Goal: Task Accomplishment & Management: Use online tool/utility

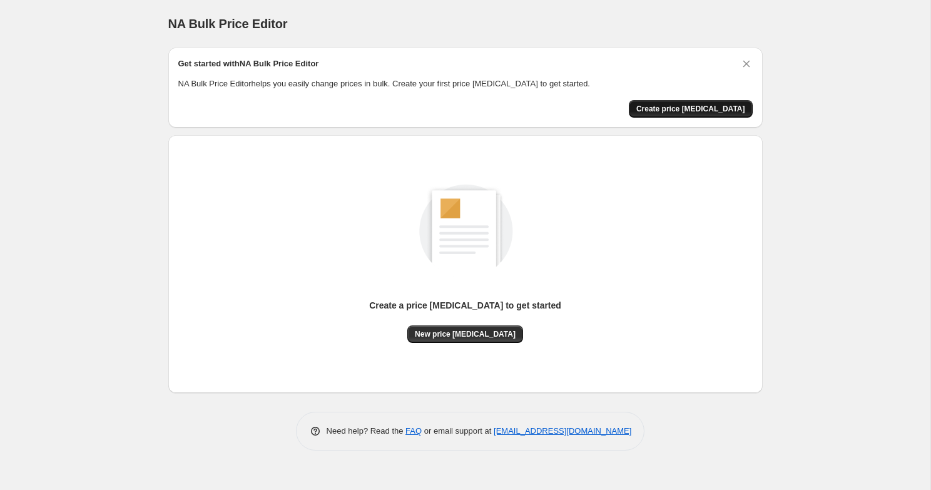
click at [673, 113] on span "Create price [MEDICAL_DATA]" at bounding box center [691, 109] width 109 height 10
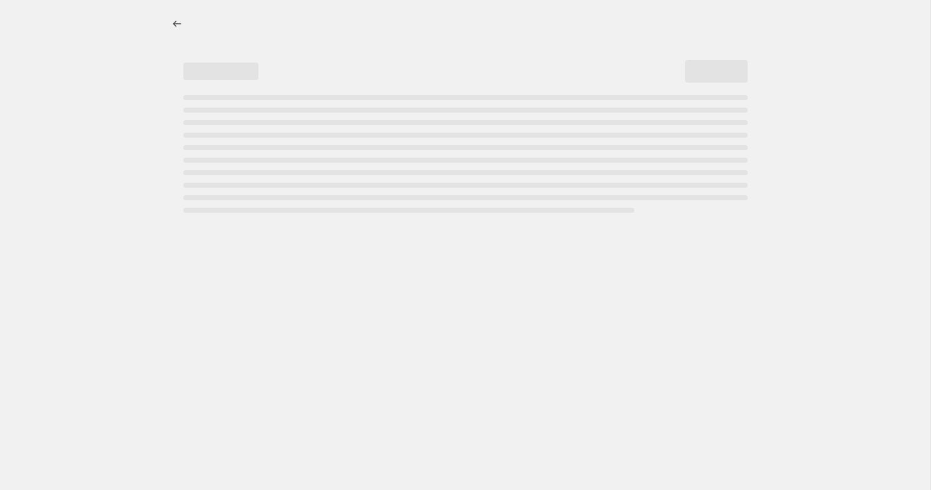
select select "percentage"
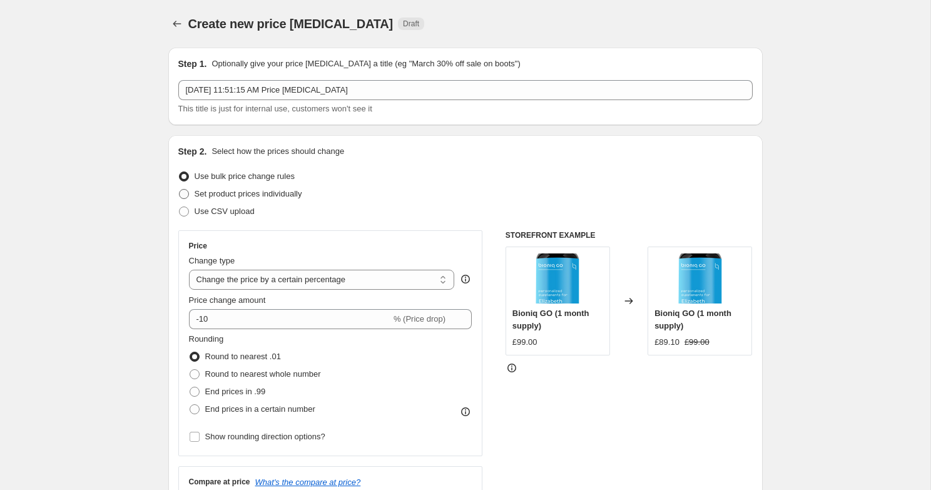
click at [279, 193] on span "Set product prices individually" at bounding box center [249, 193] width 108 height 9
click at [180, 190] on input "Set product prices individually" at bounding box center [179, 189] width 1 height 1
radio input "true"
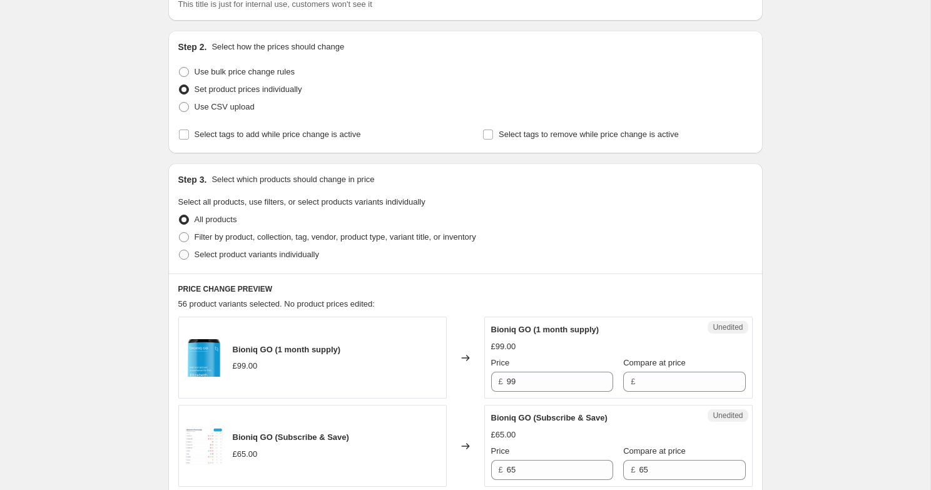
scroll to position [227, 0]
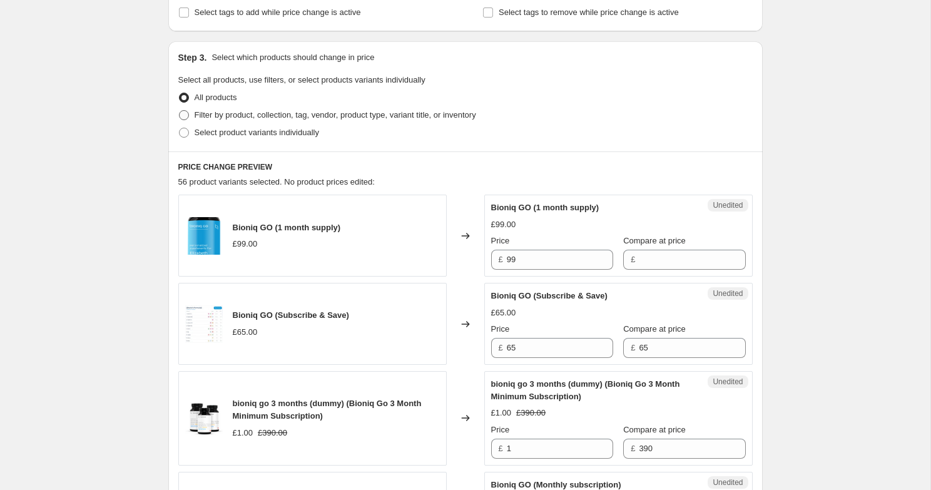
click at [289, 115] on span "Filter by product, collection, tag, vendor, product type, variant title, or inv…" at bounding box center [336, 114] width 282 height 9
click at [180, 111] on input "Filter by product, collection, tag, vendor, product type, variant title, or inv…" at bounding box center [179, 110] width 1 height 1
radio input "true"
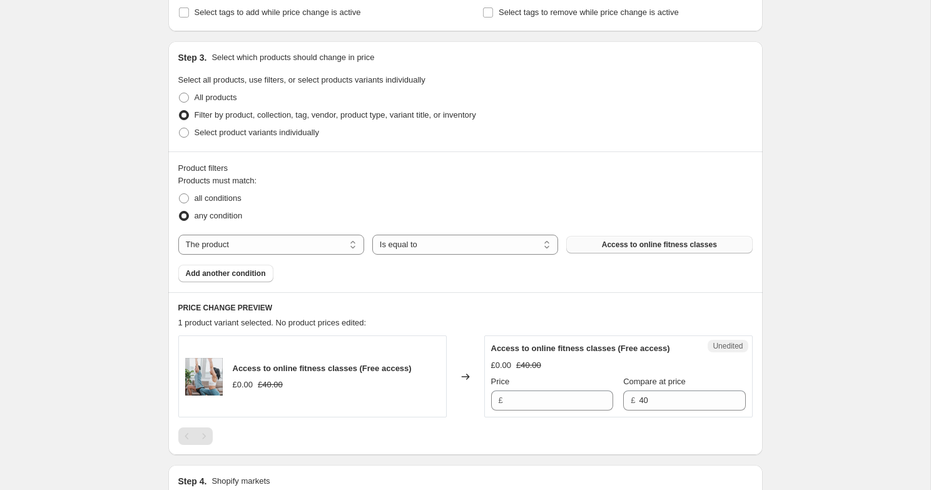
click at [600, 242] on button "Access to online fitness classes" at bounding box center [660, 245] width 186 height 18
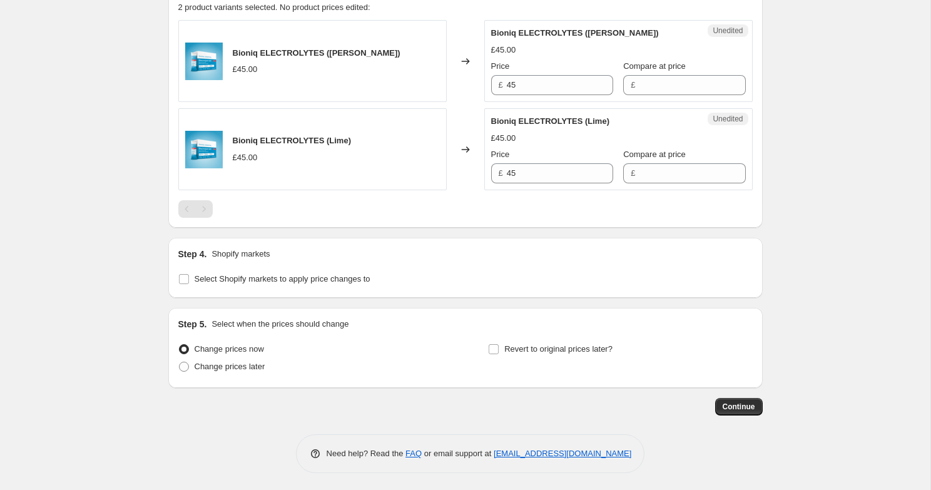
scroll to position [544, 0]
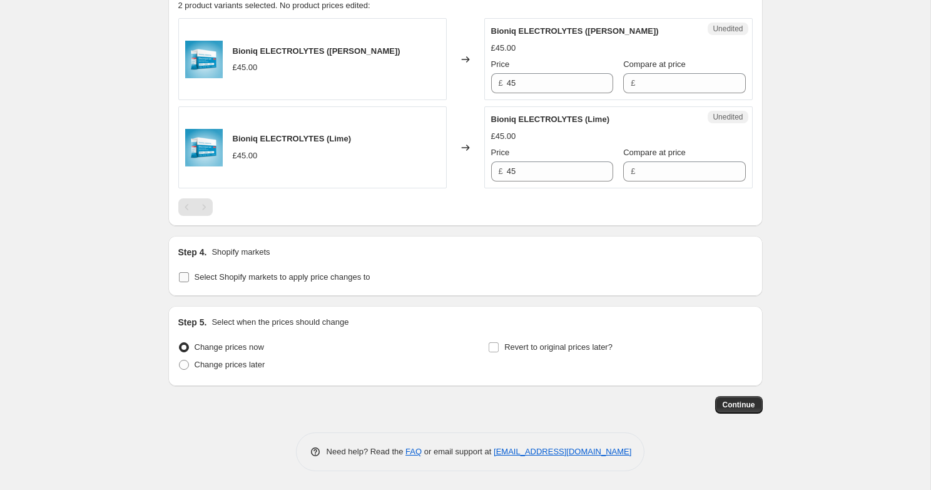
click at [179, 275] on input "Select Shopify markets to apply price changes to" at bounding box center [184, 277] width 10 height 10
checkbox input "true"
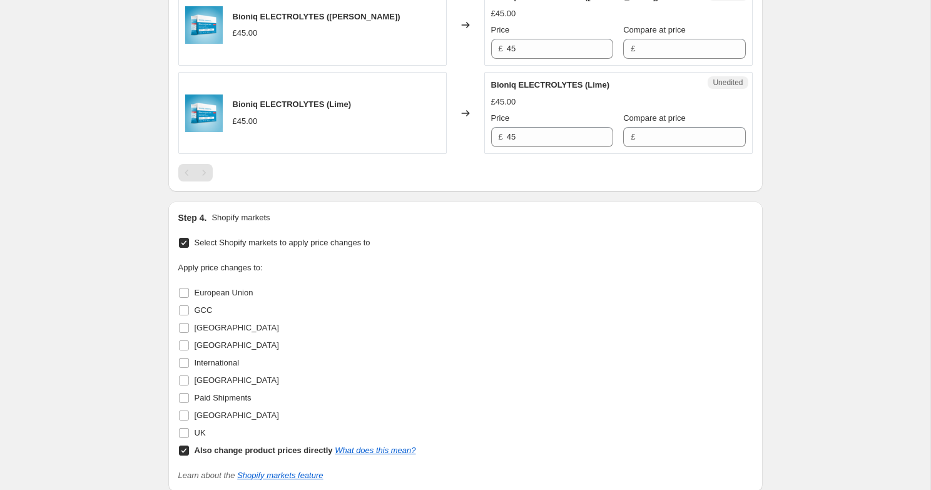
scroll to position [596, 0]
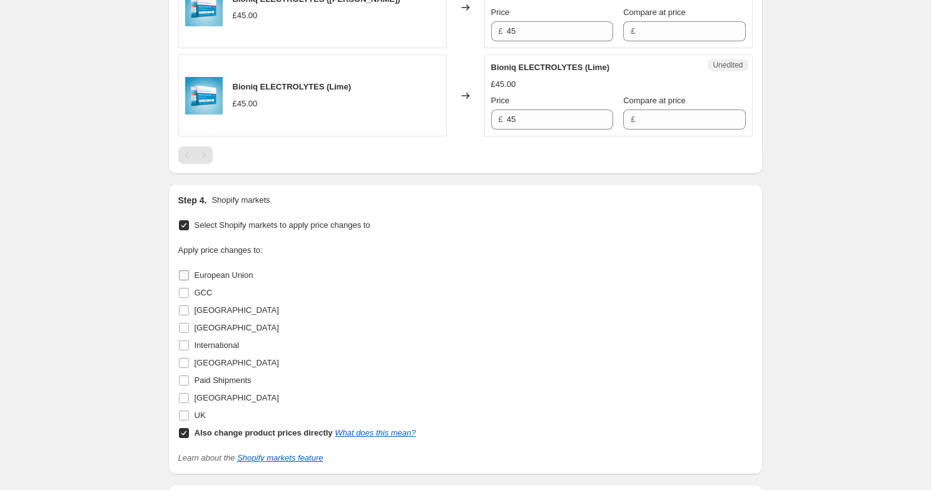
click at [183, 280] on input "European Union" at bounding box center [184, 275] width 10 height 10
checkbox input "true"
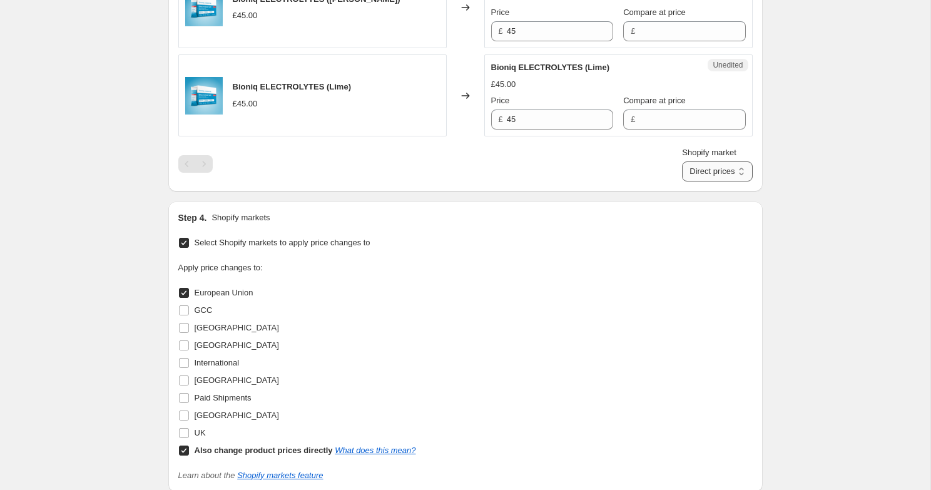
click at [716, 172] on select "Direct prices European Union" at bounding box center [717, 172] width 70 height 20
select select "18687164644"
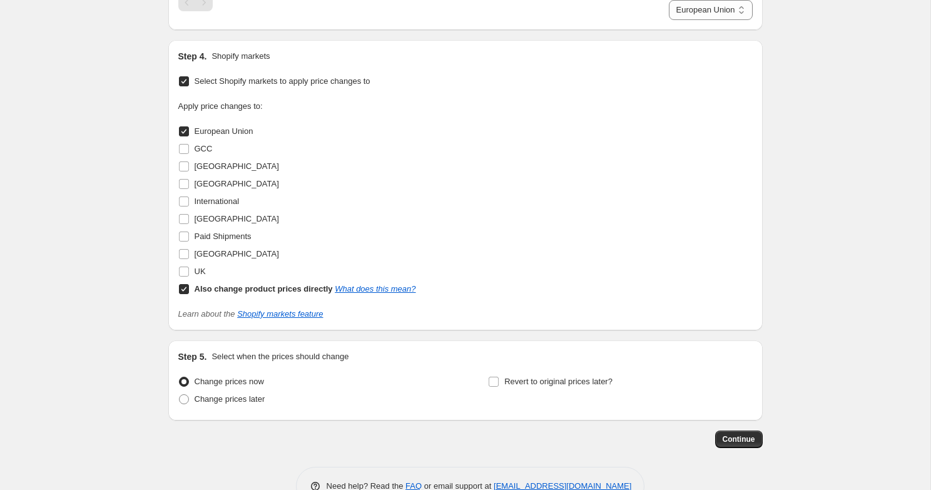
scroll to position [752, 0]
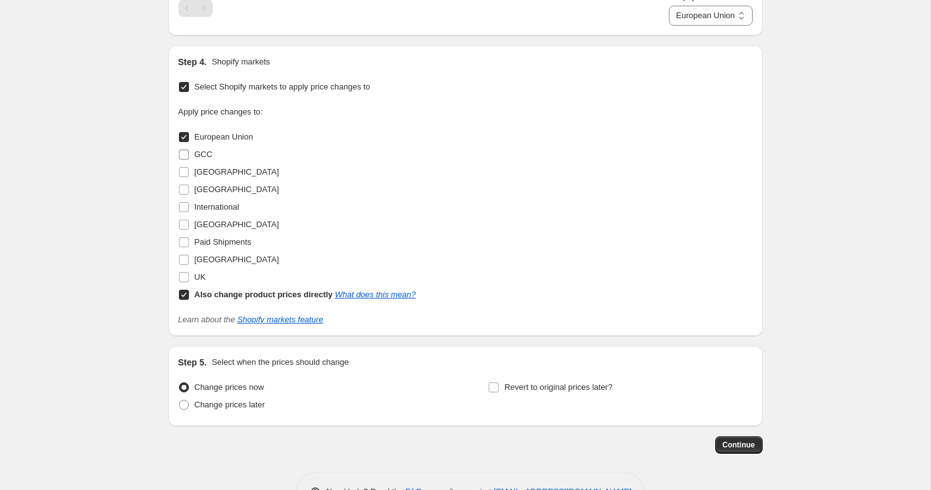
click at [202, 152] on span "GCC" at bounding box center [204, 154] width 18 height 9
click at [189, 152] on input "GCC" at bounding box center [184, 155] width 10 height 10
checkbox input "true"
click at [202, 173] on span "[GEOGRAPHIC_DATA]" at bounding box center [237, 171] width 85 height 9
click at [189, 173] on input "[GEOGRAPHIC_DATA]" at bounding box center [184, 172] width 10 height 10
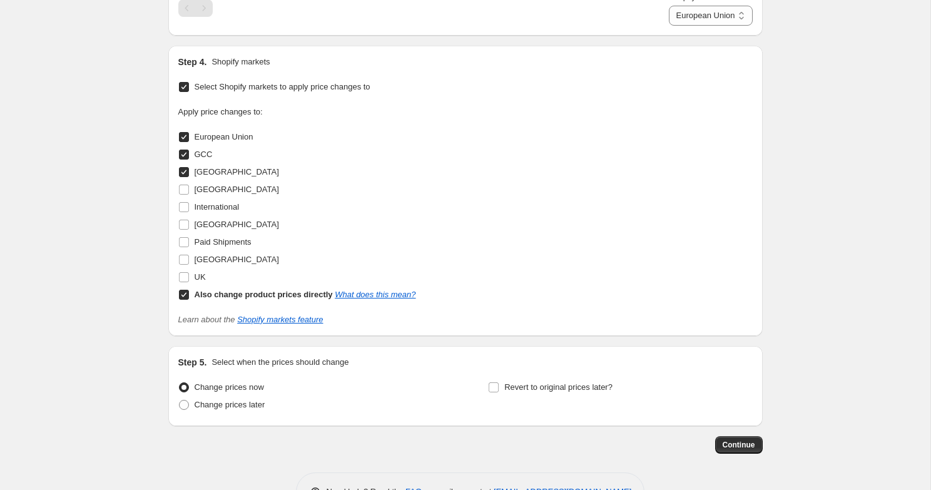
click at [202, 178] on label "[GEOGRAPHIC_DATA]" at bounding box center [228, 172] width 101 height 18
click at [189, 177] on input "[GEOGRAPHIC_DATA]" at bounding box center [184, 172] width 10 height 10
click at [209, 176] on span "[GEOGRAPHIC_DATA]" at bounding box center [237, 171] width 85 height 9
click at [189, 176] on input "[GEOGRAPHIC_DATA]" at bounding box center [184, 172] width 10 height 10
checkbox input "true"
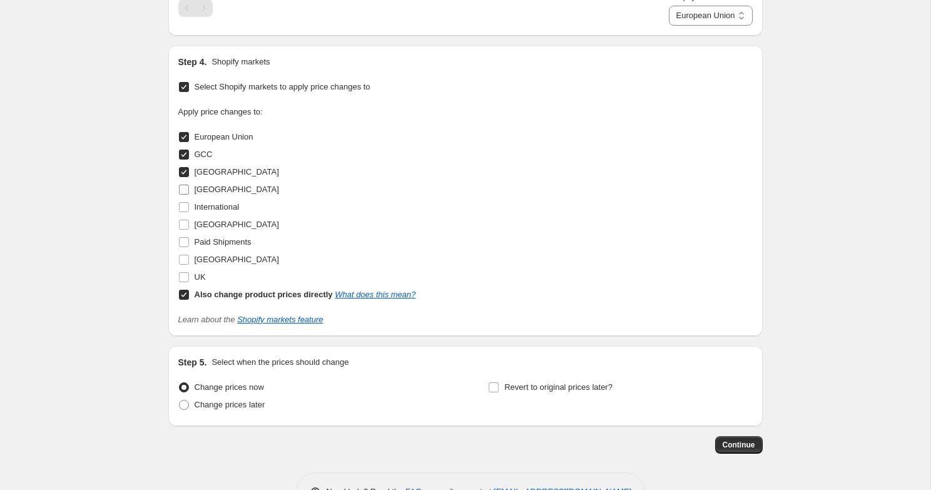
click at [209, 190] on span "[GEOGRAPHIC_DATA]" at bounding box center [237, 189] width 85 height 9
click at [189, 190] on input "[GEOGRAPHIC_DATA]" at bounding box center [184, 190] width 10 height 10
checkbox input "true"
click at [208, 209] on span "International" at bounding box center [217, 206] width 45 height 9
click at [189, 209] on input "International" at bounding box center [184, 207] width 10 height 10
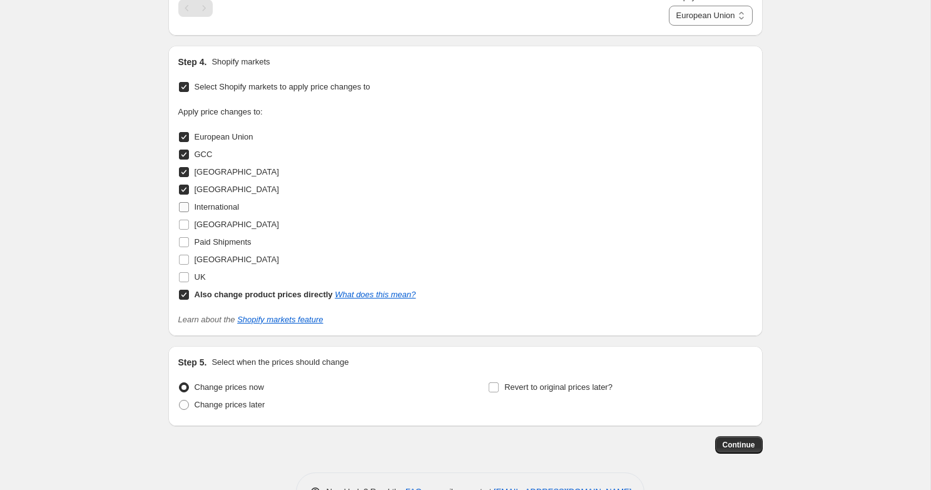
checkbox input "true"
click at [208, 221] on span "[GEOGRAPHIC_DATA]" at bounding box center [237, 224] width 85 height 9
click at [189, 221] on input "[GEOGRAPHIC_DATA]" at bounding box center [184, 225] width 10 height 10
checkbox input "true"
click at [207, 233] on label "Paid Shipments" at bounding box center [214, 242] width 73 height 18
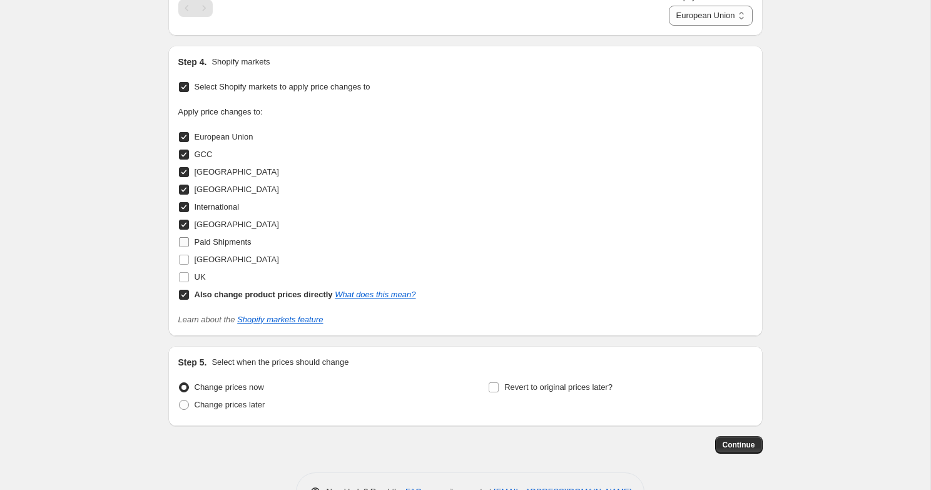
click at [189, 237] on input "Paid Shipments" at bounding box center [184, 242] width 10 height 10
checkbox input "true"
click at [204, 256] on span "[GEOGRAPHIC_DATA]" at bounding box center [237, 259] width 85 height 9
click at [189, 256] on input "[GEOGRAPHIC_DATA]" at bounding box center [184, 260] width 10 height 10
checkbox input "true"
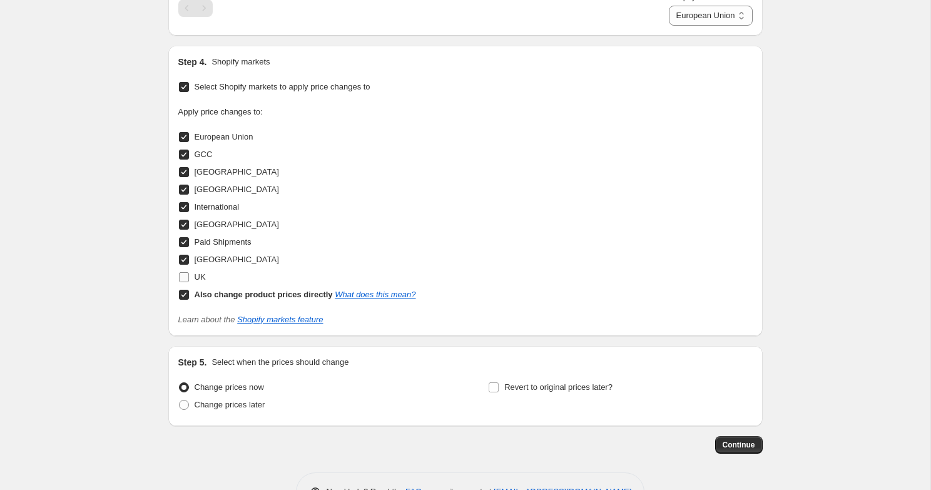
click at [199, 281] on span "UK" at bounding box center [200, 276] width 11 height 9
click at [189, 281] on input "UK" at bounding box center [184, 277] width 10 height 10
checkbox input "true"
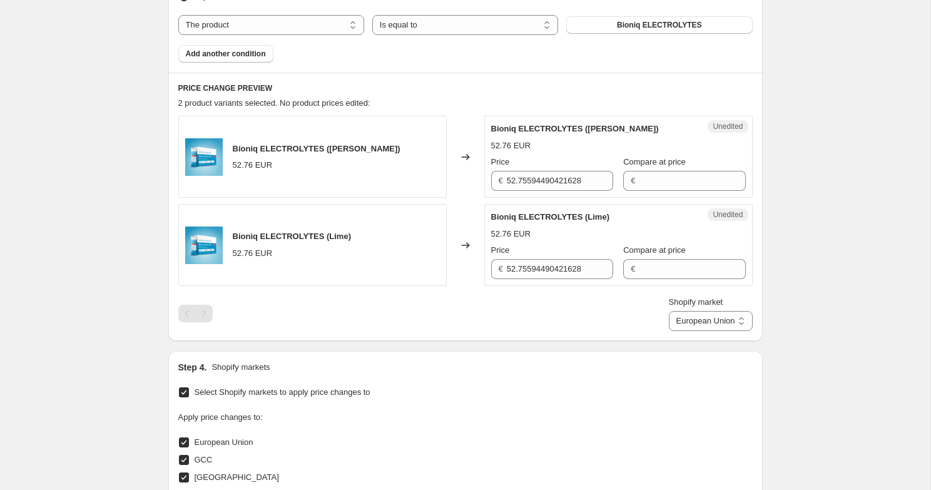
scroll to position [446, 0]
click at [543, 178] on input "52.75594490421628" at bounding box center [560, 182] width 106 height 20
type input "50"
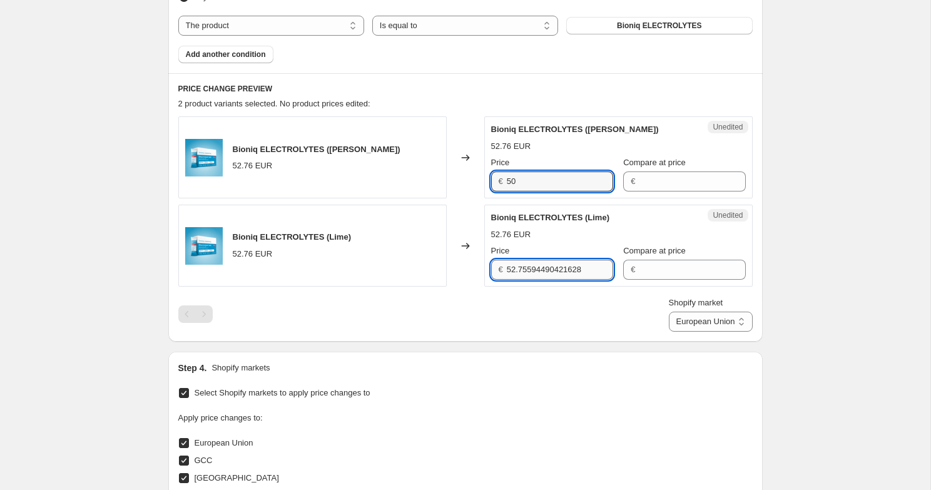
click at [548, 277] on input "52.75594490421628" at bounding box center [560, 270] width 106 height 20
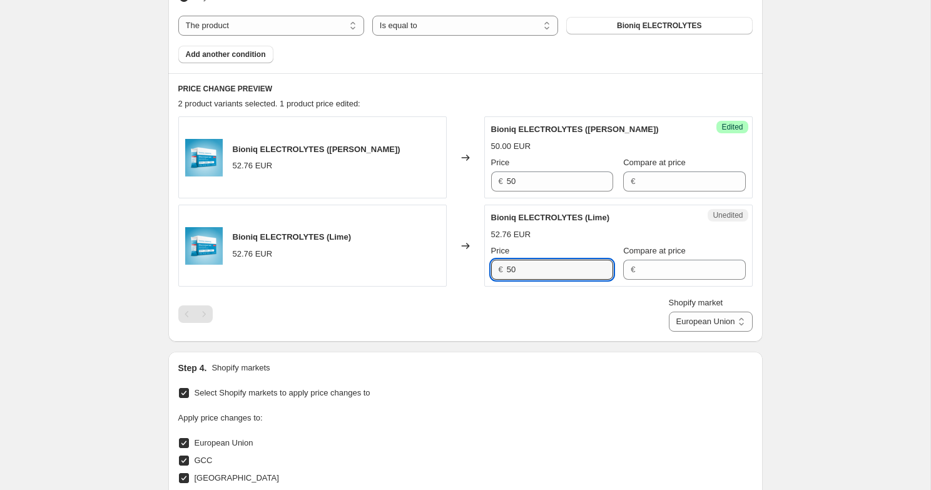
type input "50"
click at [557, 309] on div "Shopify market Direct prices European Union [DEMOGRAPHIC_DATA] [GEOGRAPHIC_DATA…" at bounding box center [465, 314] width 575 height 35
click at [700, 320] on select "Direct prices European Union [DEMOGRAPHIC_DATA] [GEOGRAPHIC_DATA] [GEOGRAPHIC_D…" at bounding box center [711, 322] width 84 height 20
select select "18904383716"
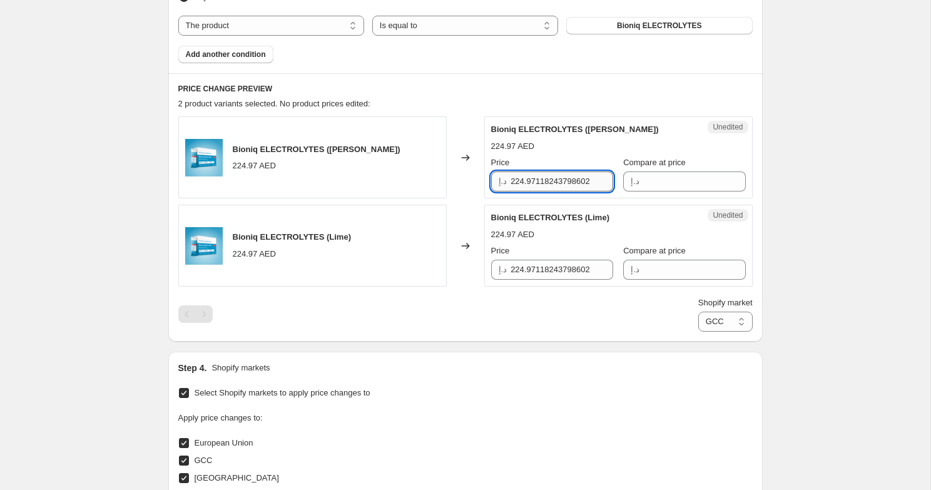
click at [556, 176] on input "224.97118243798602" at bounding box center [562, 182] width 103 height 20
type input "250"
click at [538, 266] on input "224.97118243798602" at bounding box center [562, 270] width 103 height 20
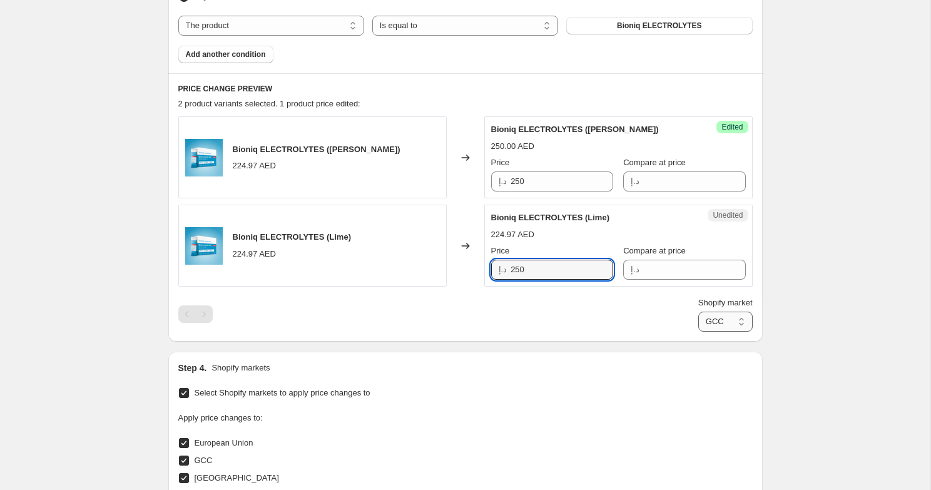
type input "250"
click at [705, 321] on select "Direct prices European Union [DEMOGRAPHIC_DATA] [GEOGRAPHIC_DATA] [GEOGRAPHIC_D…" at bounding box center [726, 322] width 54 height 20
select select "18687131876"
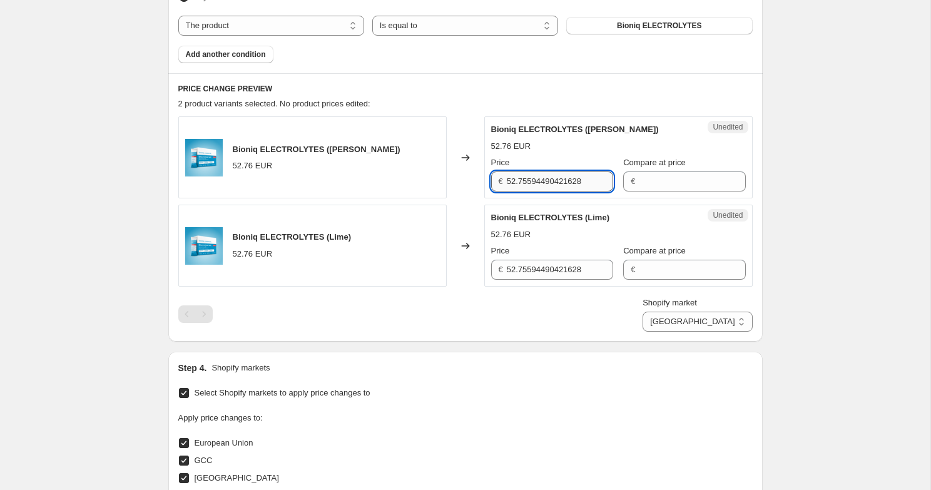
click at [535, 187] on input "52.75594490421628" at bounding box center [560, 182] width 106 height 20
type input "50"
click at [532, 272] on input "52.75594490421628" at bounding box center [560, 270] width 106 height 20
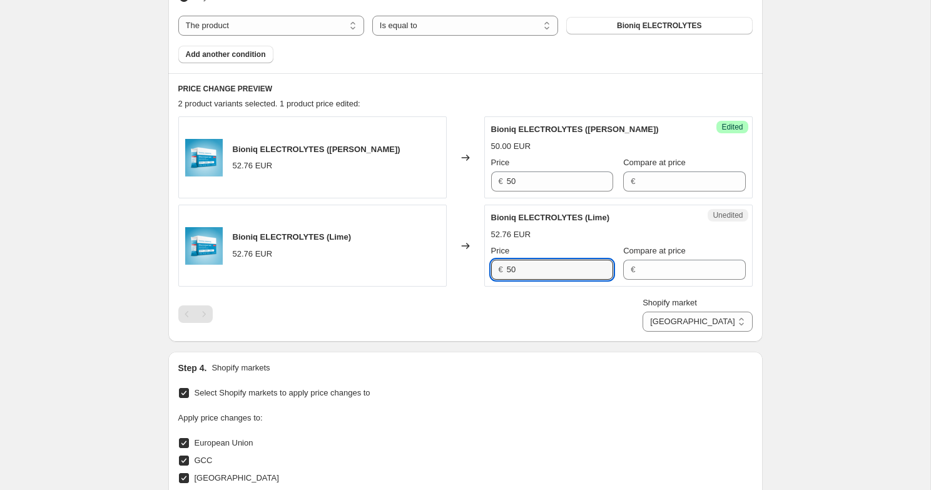
type input "50"
click at [544, 324] on div "Shopify market Direct prices European Union [DEMOGRAPHIC_DATA] [GEOGRAPHIC_DATA…" at bounding box center [465, 314] width 575 height 35
click at [702, 321] on select "Direct prices European Union [DEMOGRAPHIC_DATA] [GEOGRAPHIC_DATA] [GEOGRAPHIC_D…" at bounding box center [698, 322] width 110 height 20
click at [710, 318] on select "Direct prices European Union [DEMOGRAPHIC_DATA] [GEOGRAPHIC_DATA] [GEOGRAPHIC_D…" at bounding box center [698, 322] width 110 height 20
select select "18687197412"
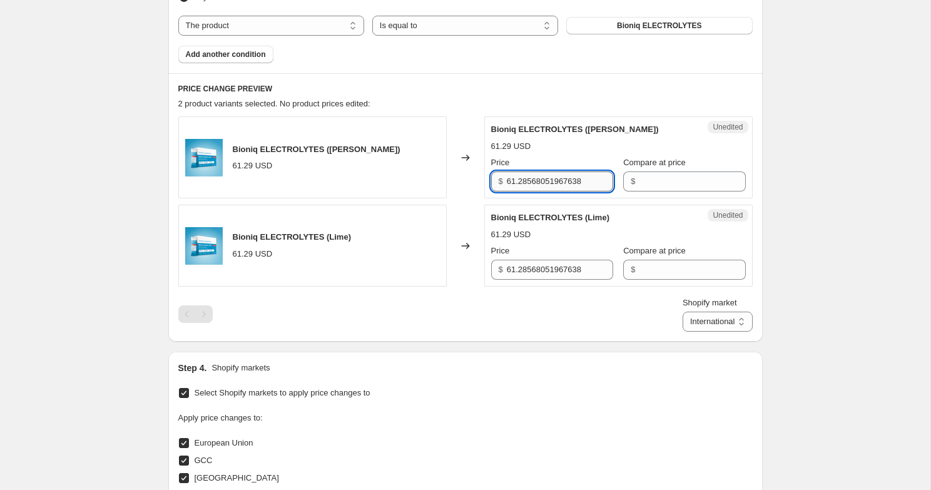
click at [531, 178] on input "61.28568051967638" at bounding box center [560, 182] width 106 height 20
type input "50"
click at [536, 260] on input "61.28568051967638" at bounding box center [560, 270] width 106 height 20
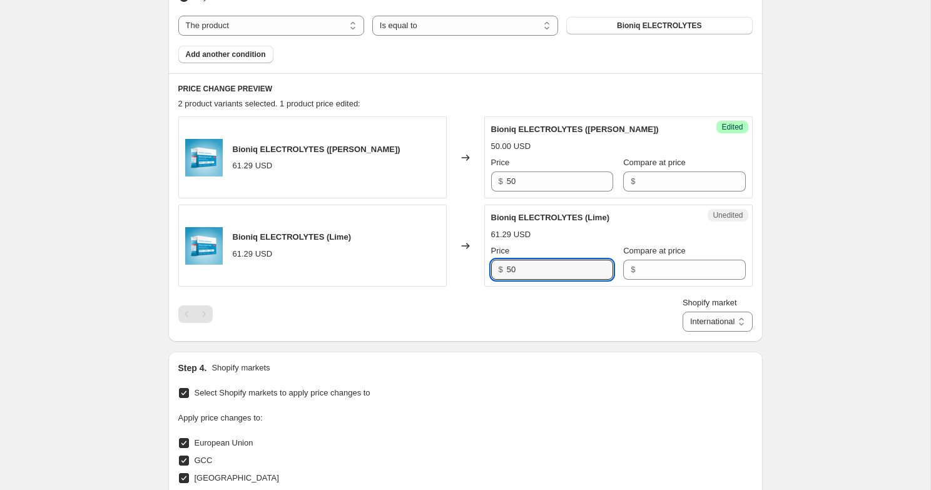
type input "50"
click at [516, 318] on div "Shopify market Direct prices European Union [DEMOGRAPHIC_DATA] [GEOGRAPHIC_DATA…" at bounding box center [465, 314] width 575 height 35
click at [701, 319] on select "Direct prices European Union [DEMOGRAPHIC_DATA] [GEOGRAPHIC_DATA] [GEOGRAPHIC_D…" at bounding box center [718, 322] width 70 height 20
select select "19004391652"
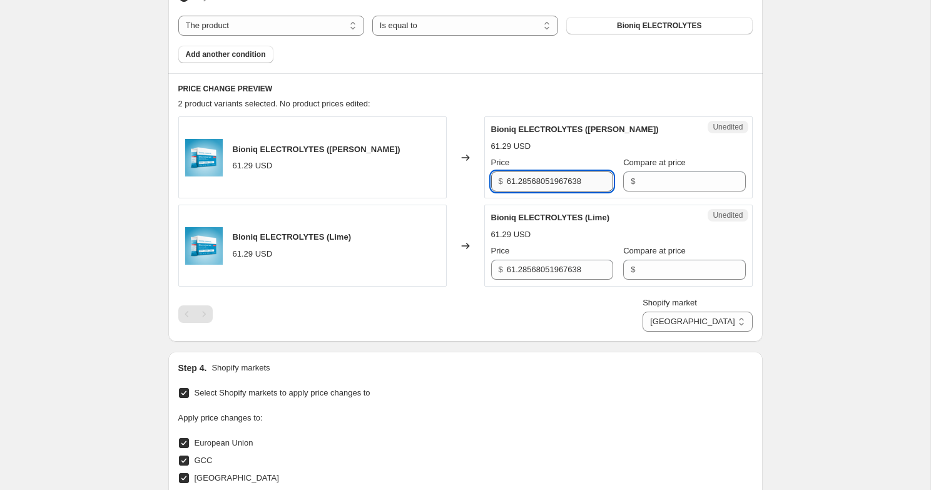
click at [535, 178] on input "61.28568051967638" at bounding box center [560, 182] width 106 height 20
type input "50"
click at [538, 262] on input "61.28568051967638" at bounding box center [560, 270] width 106 height 20
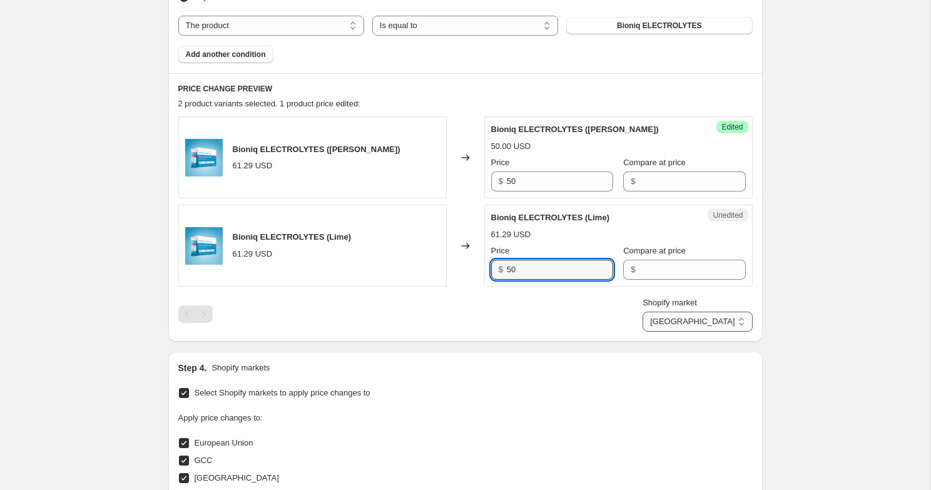
type input "50"
click at [684, 319] on select "Direct prices European Union [DEMOGRAPHIC_DATA] [GEOGRAPHIC_DATA] [GEOGRAPHIC_D…" at bounding box center [698, 322] width 110 height 20
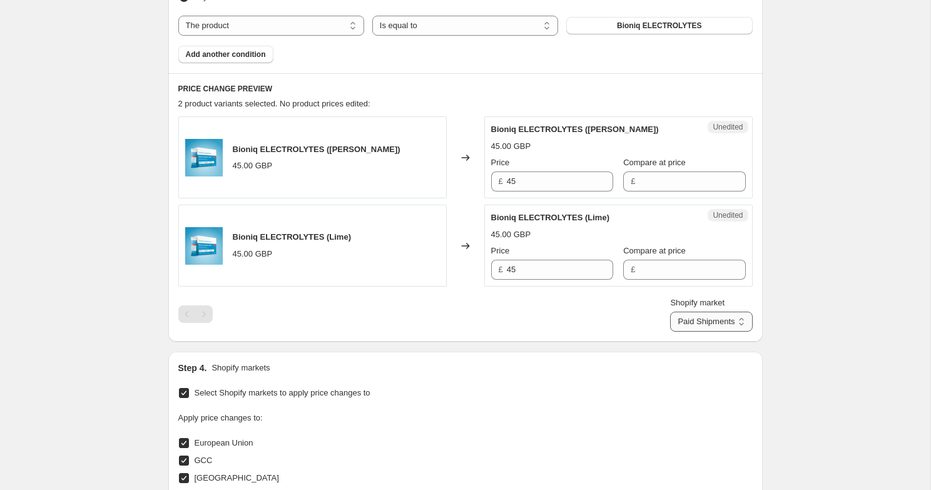
click at [698, 326] on select "Direct prices European Union [DEMOGRAPHIC_DATA] [GEOGRAPHIC_DATA] [GEOGRAPHIC_D…" at bounding box center [711, 322] width 82 height 20
select select "22159917284"
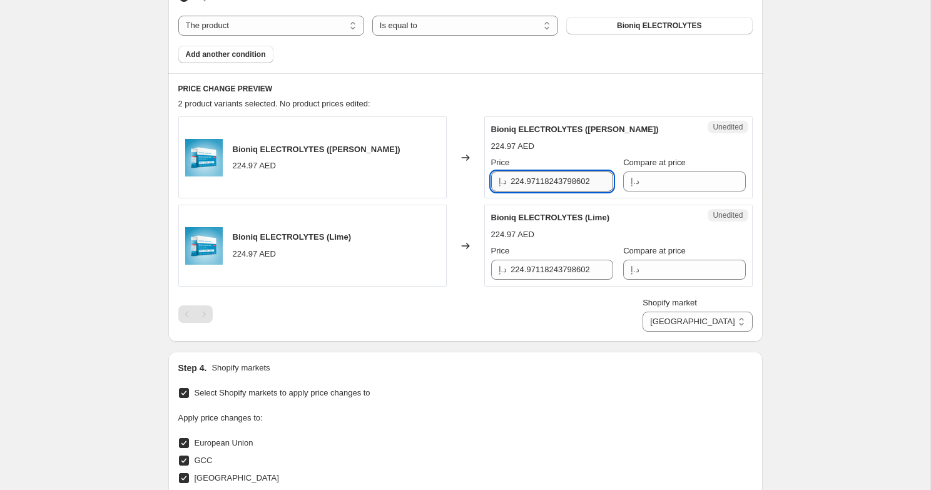
click at [576, 183] on input "224.97118243798602" at bounding box center [562, 182] width 103 height 20
type input "238.09"
click at [547, 269] on input "224.97118243798602" at bounding box center [562, 270] width 103 height 20
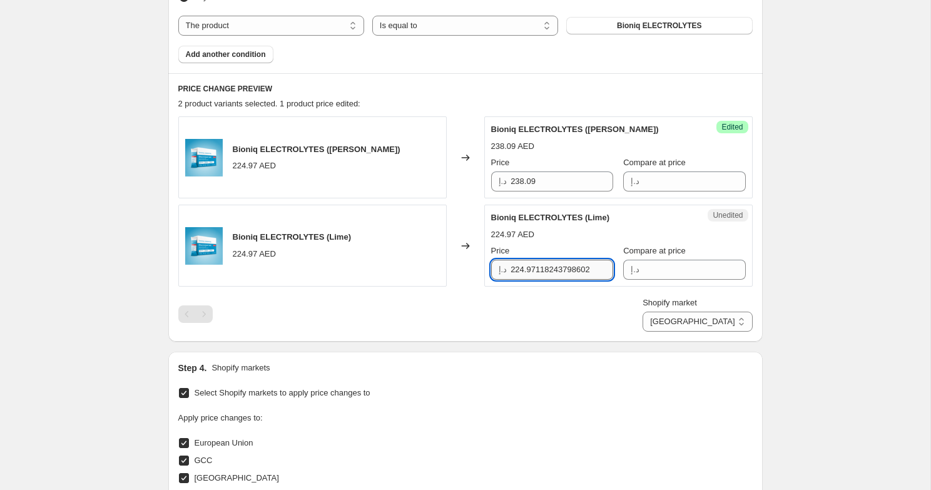
paste input "38.09"
type input "238.09"
click at [562, 289] on div "Bioniq ELECTROLYTES ([PERSON_NAME]) 224.97 AED Changed to Success Edited Bioniq…" at bounding box center [465, 223] width 575 height 215
click at [701, 317] on select "Direct prices European Union [DEMOGRAPHIC_DATA] [GEOGRAPHIC_DATA] [GEOGRAPHIC_D…" at bounding box center [698, 322] width 110 height 20
select select "19004260580"
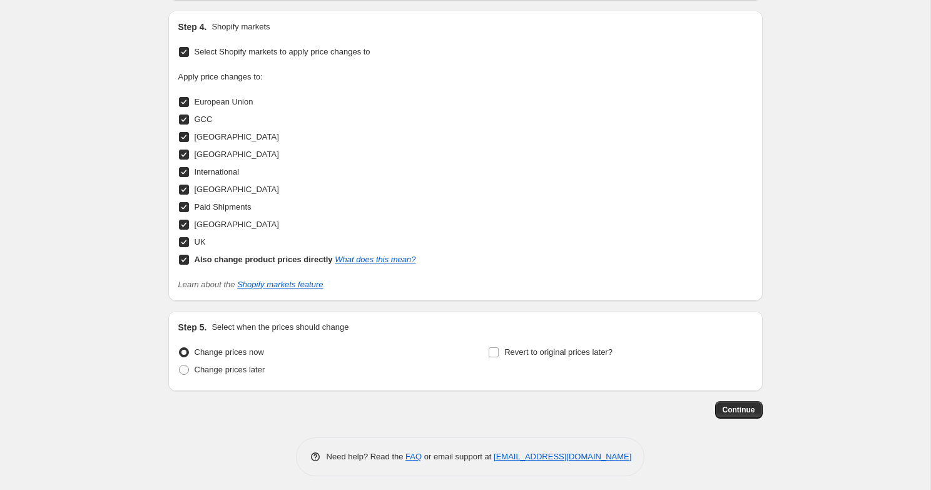
scroll to position [792, 0]
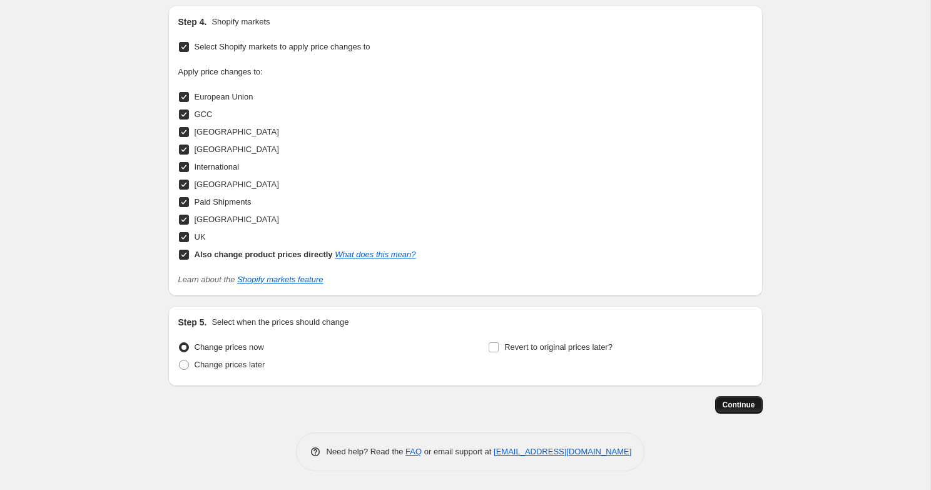
click at [731, 404] on span "Continue" at bounding box center [739, 405] width 33 height 10
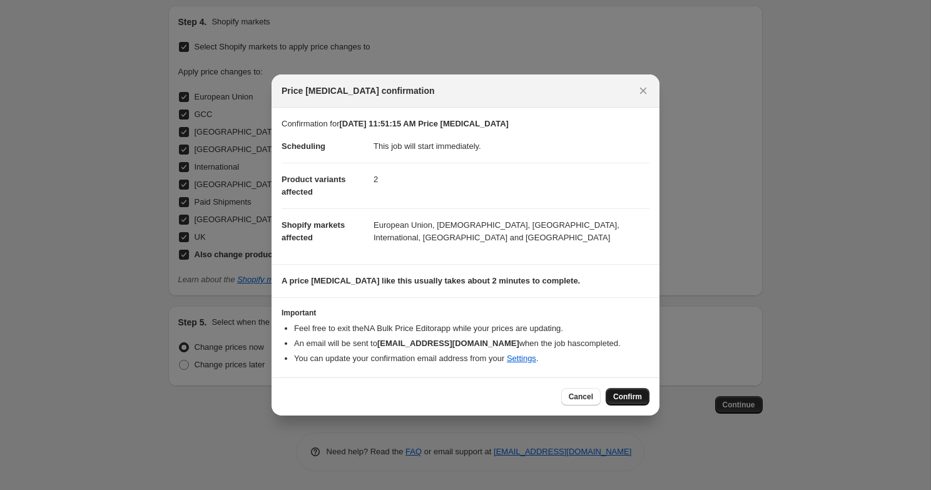
click at [634, 396] on span "Confirm" at bounding box center [627, 397] width 29 height 10
